Goal: Obtain resource: Download file/media

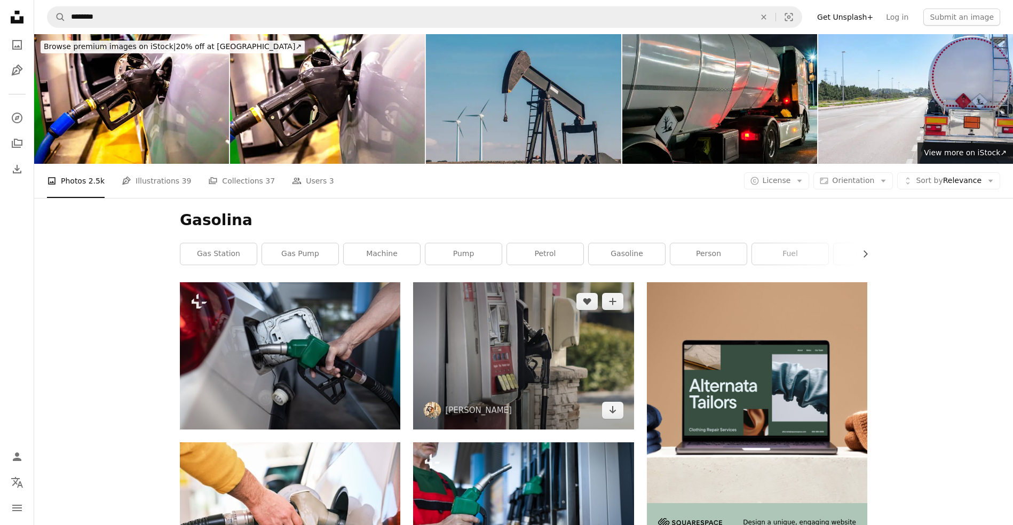
click at [470, 354] on img at bounding box center [523, 355] width 220 height 147
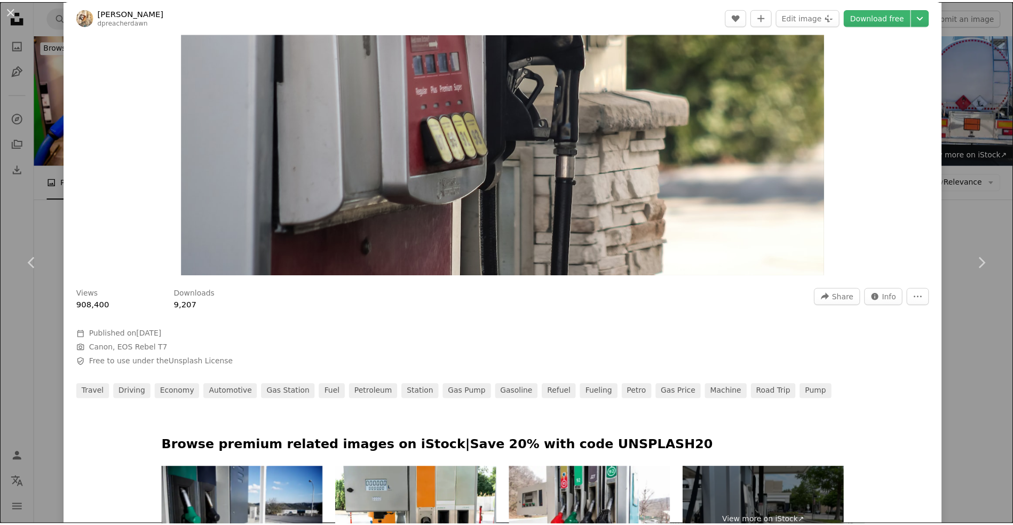
scroll to position [360, 0]
